Goal: Transaction & Acquisition: Purchase product/service

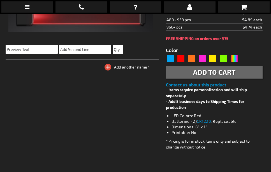
scroll to position [82, 0]
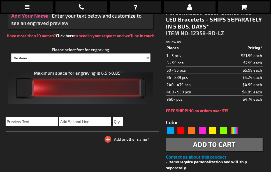
type input "5641"
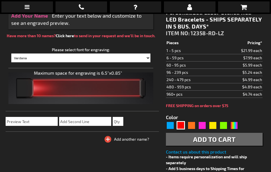
click at [141, 89] on div at bounding box center [80, 88] width 153 height 13
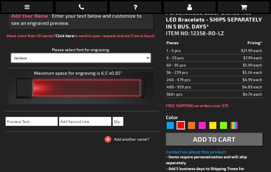
click at [148, 59] on select "Verdana Arial Arial Black Bauhaus 93 Berlin Sans Britannic Bold Cooper Black Co…" at bounding box center [80, 58] width 139 height 9
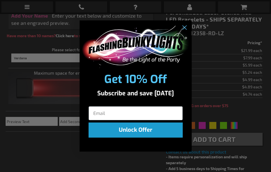
click at [148, 59] on img "POPUP Form" at bounding box center [135, 47] width 109 height 42
click at [188, 26] on circle "Close dialog" at bounding box center [183, 27] width 9 height 9
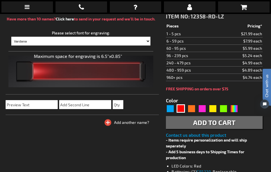
drag, startPoint x: 272, startPoint y: 42, endPoint x: 16, endPoint y: 10, distance: 258.5
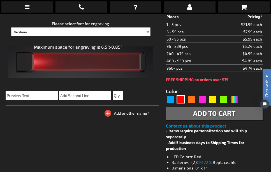
click at [79, 58] on span at bounding box center [87, 62] width 104 height 13
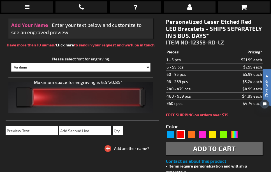
scroll to position [0, 0]
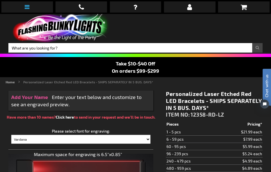
click at [27, 8] on icon at bounding box center [27, 7] width 5 height 6
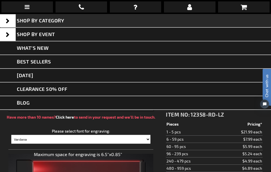
click at [59, 22] on span "SHOP BY CATEGORY" at bounding box center [40, 20] width 47 height 6
